Goal: Task Accomplishment & Management: Use online tool/utility

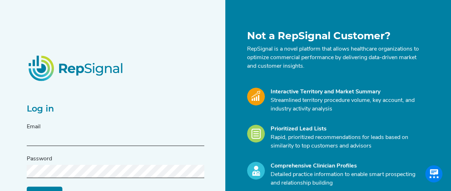
click at [83, 137] on input "text" at bounding box center [116, 139] width 178 height 13
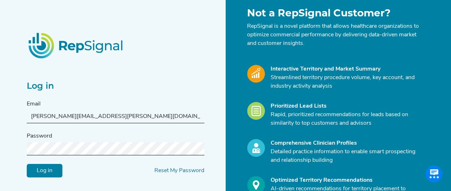
click at [56, 174] on input "Log in" at bounding box center [45, 171] width 36 height 14
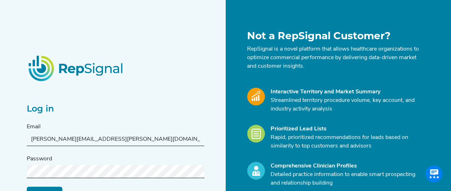
click at [121, 138] on input "[PERSON_NAME][EMAIL_ADDRESS][PERSON_NAME][DOMAIN_NAME]." at bounding box center [116, 139] width 178 height 13
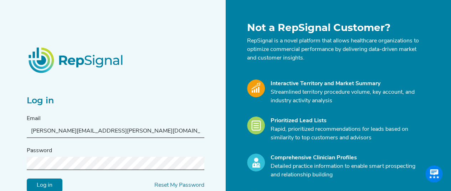
scroll to position [12, 0]
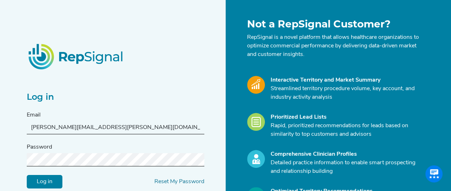
type input "[PERSON_NAME][EMAIL_ADDRESS][PERSON_NAME][DOMAIN_NAME]"
click at [54, 179] on input "Log in" at bounding box center [45, 182] width 36 height 14
